Goal: Find specific page/section: Find specific page/section

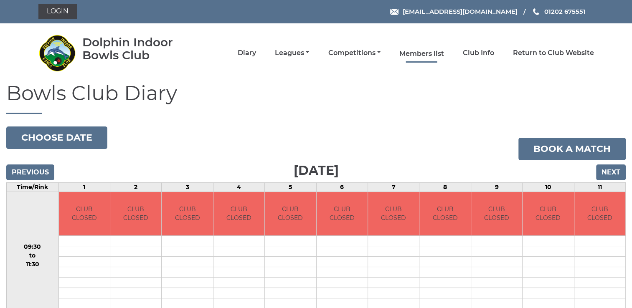
click at [434, 52] on link "Members list" at bounding box center [421, 53] width 45 height 9
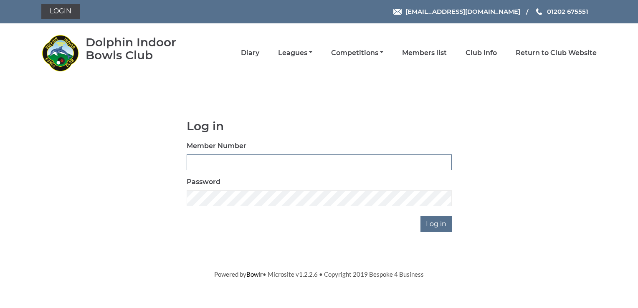
click at [233, 163] on input "Member Number" at bounding box center [319, 163] width 265 height 16
type input "3034"
click at [433, 224] on input "Log in" at bounding box center [435, 224] width 31 height 16
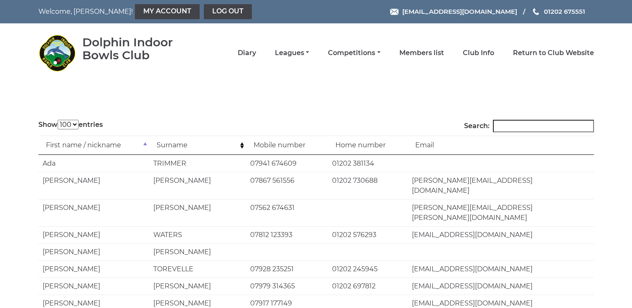
select select "100"
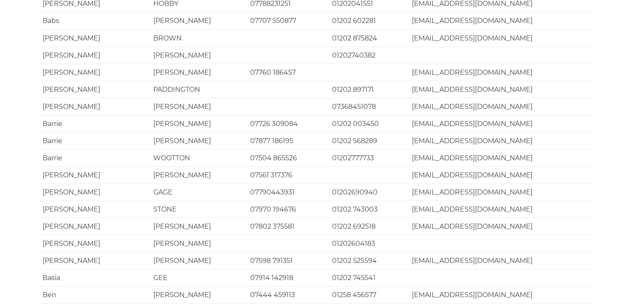
scroll to position [1616, 0]
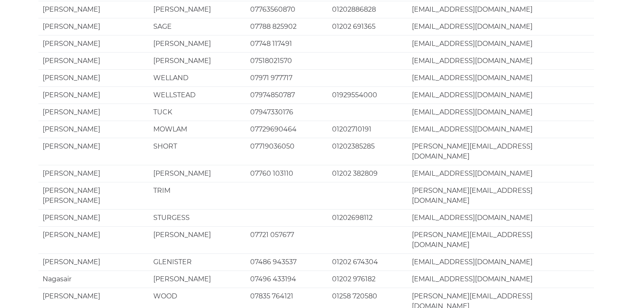
scroll to position [71, 0]
